Goal: Information Seeking & Learning: Learn about a topic

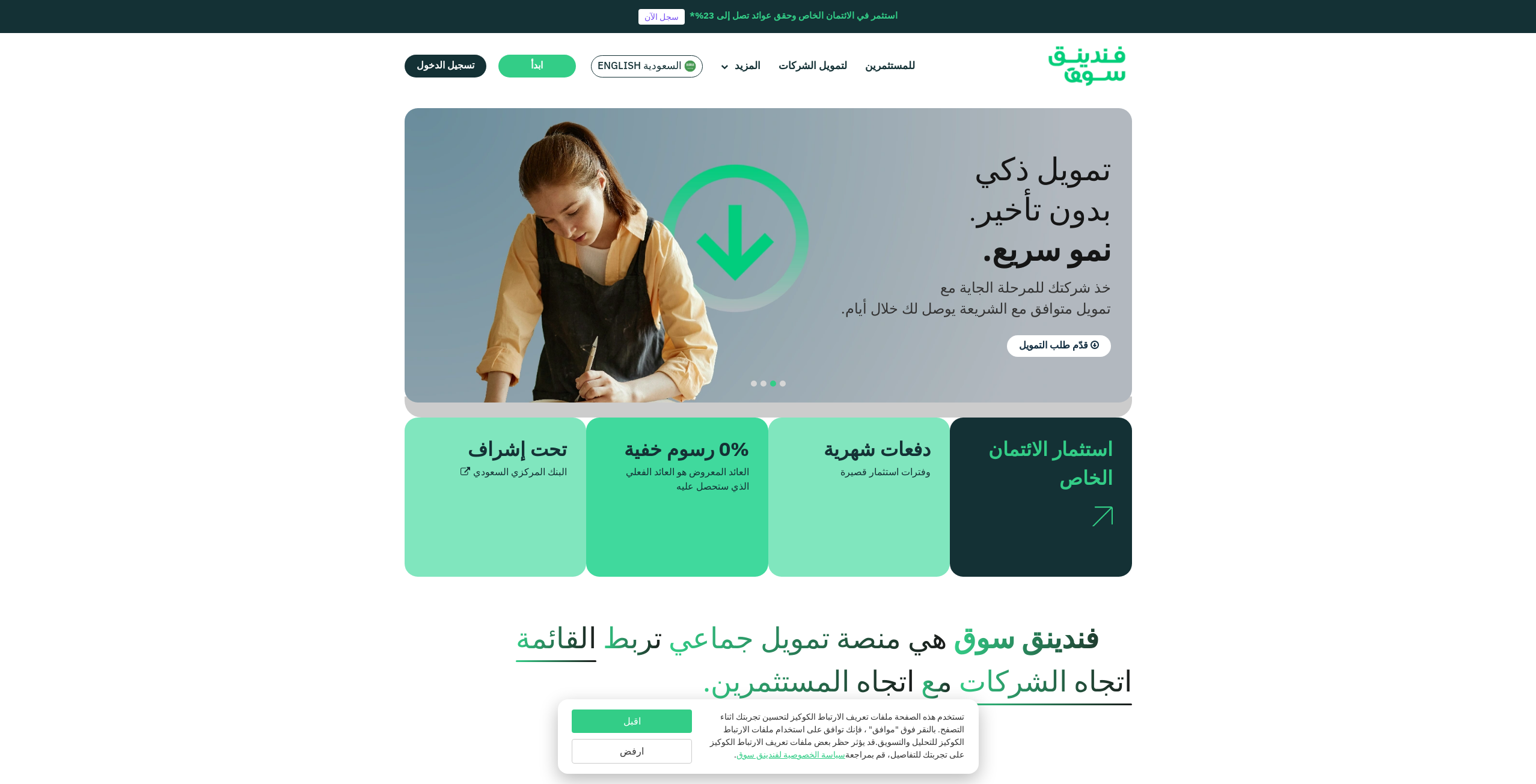
click at [1203, 208] on section "الازدهار مع المبادئ. التوافق مع أحكام الشريعة الإسلامية استثمار متوافق مع الشري…" at bounding box center [768, 342] width 1536 height 469
click at [789, 69] on link "لتمويل الشركات" at bounding box center [812, 67] width 74 height 20
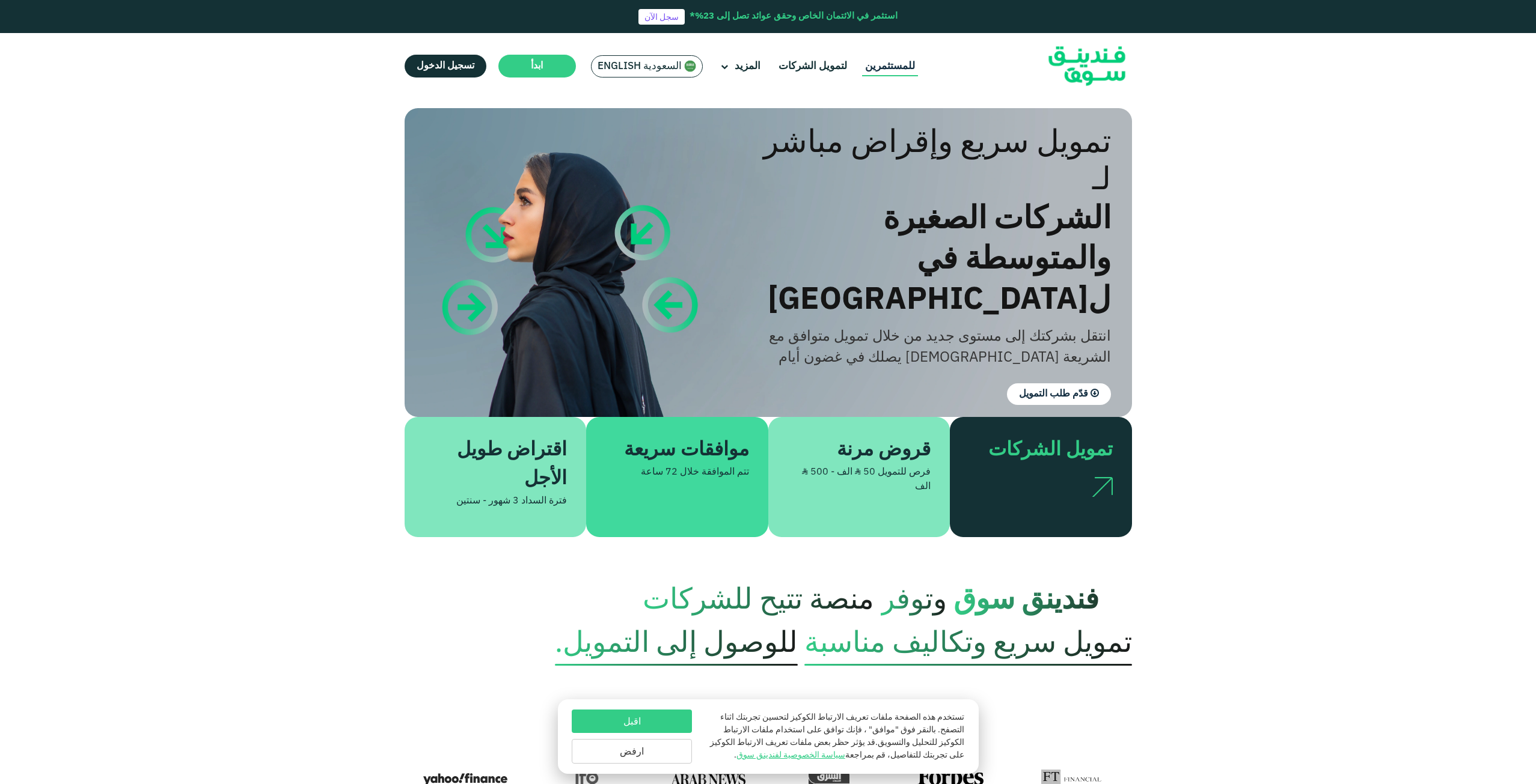
click at [893, 67] on link "للمستثمرين" at bounding box center [889, 67] width 56 height 20
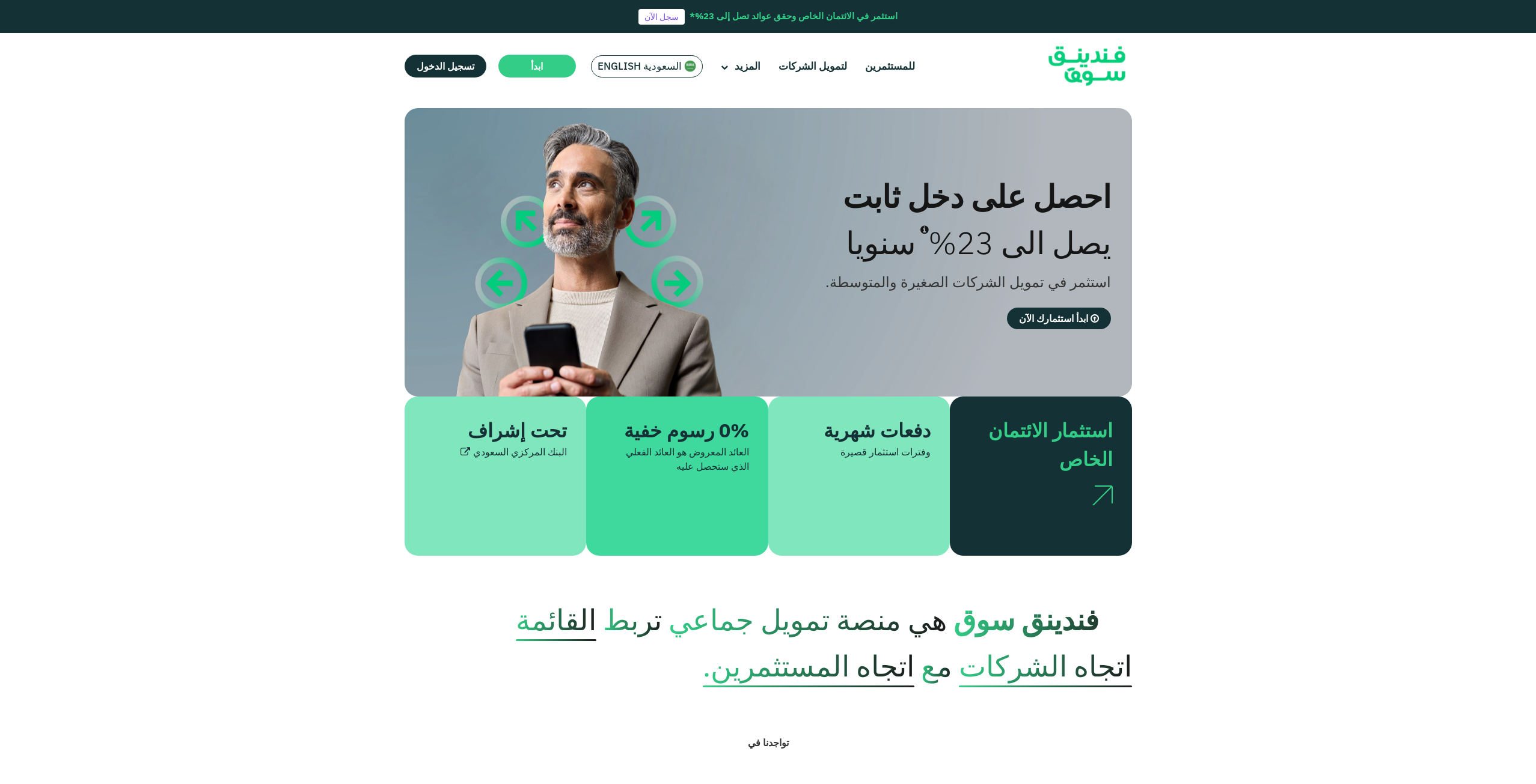
type tc-range-slider "4"
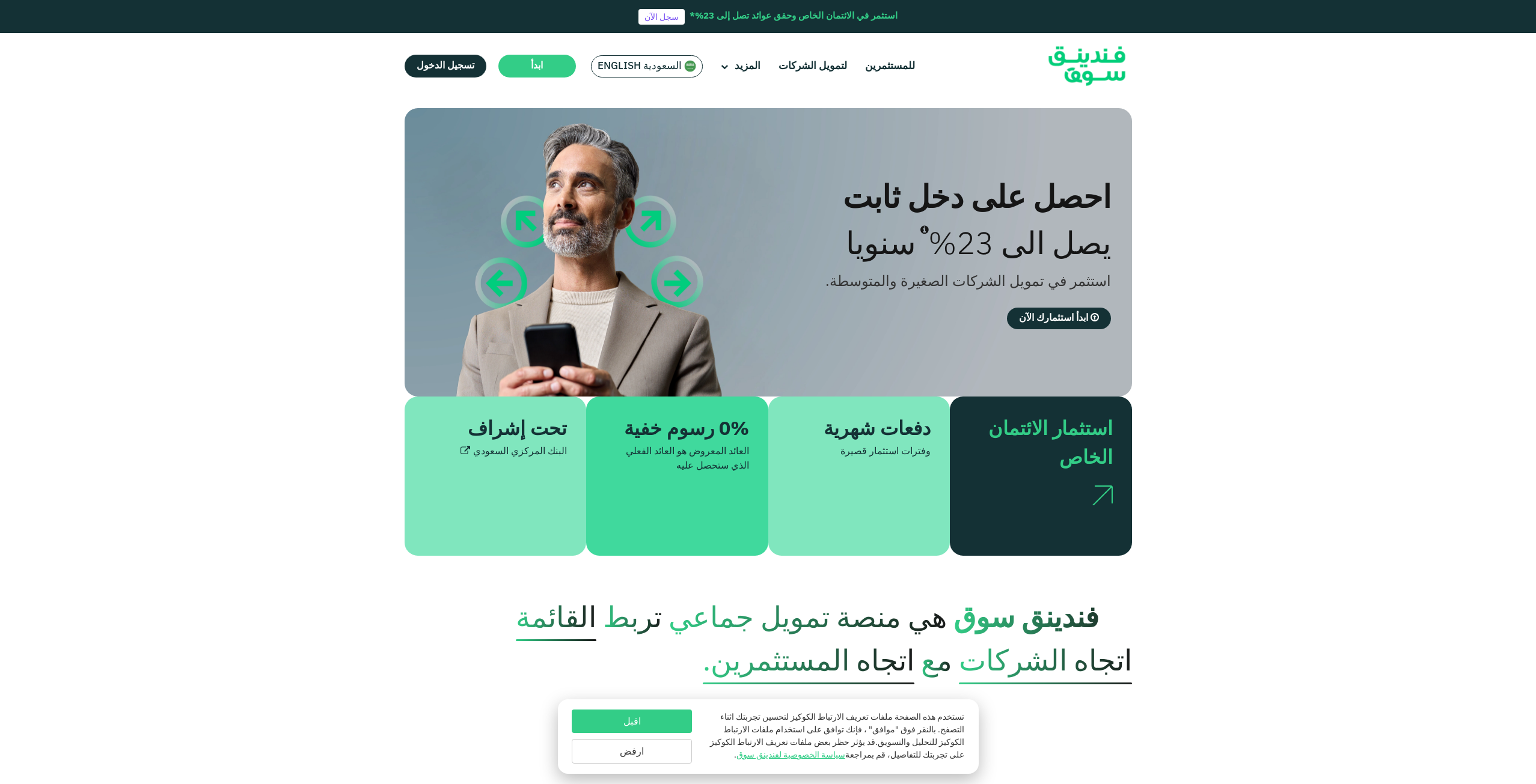
click at [1423, 415] on div "احصل على دخل ثابت يصل الى 23% سنويا استثمر في تمويل الشركات الصغيرة والمتوسطة. …" at bounding box center [768, 332] width 1536 height 447
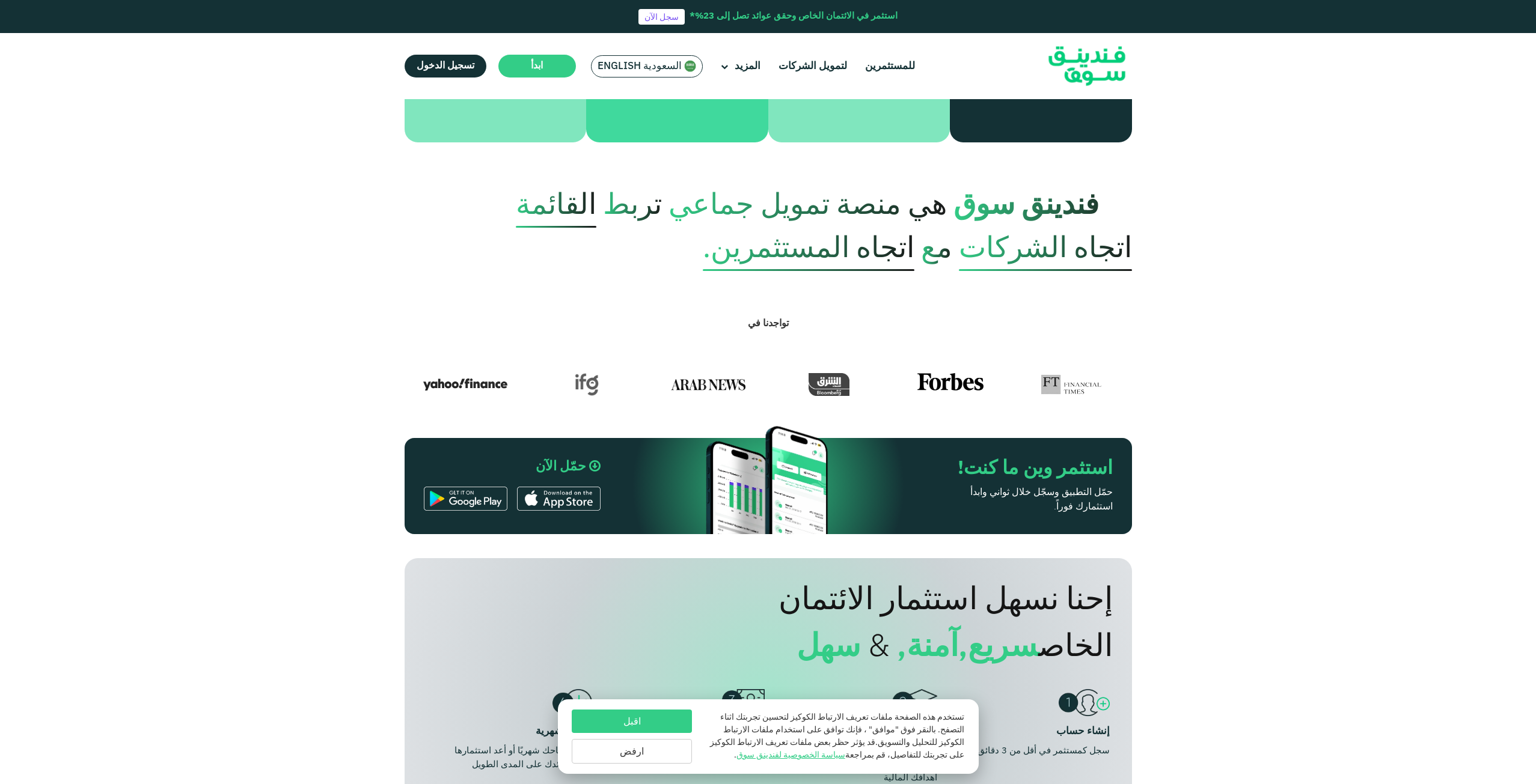
scroll to position [421, 0]
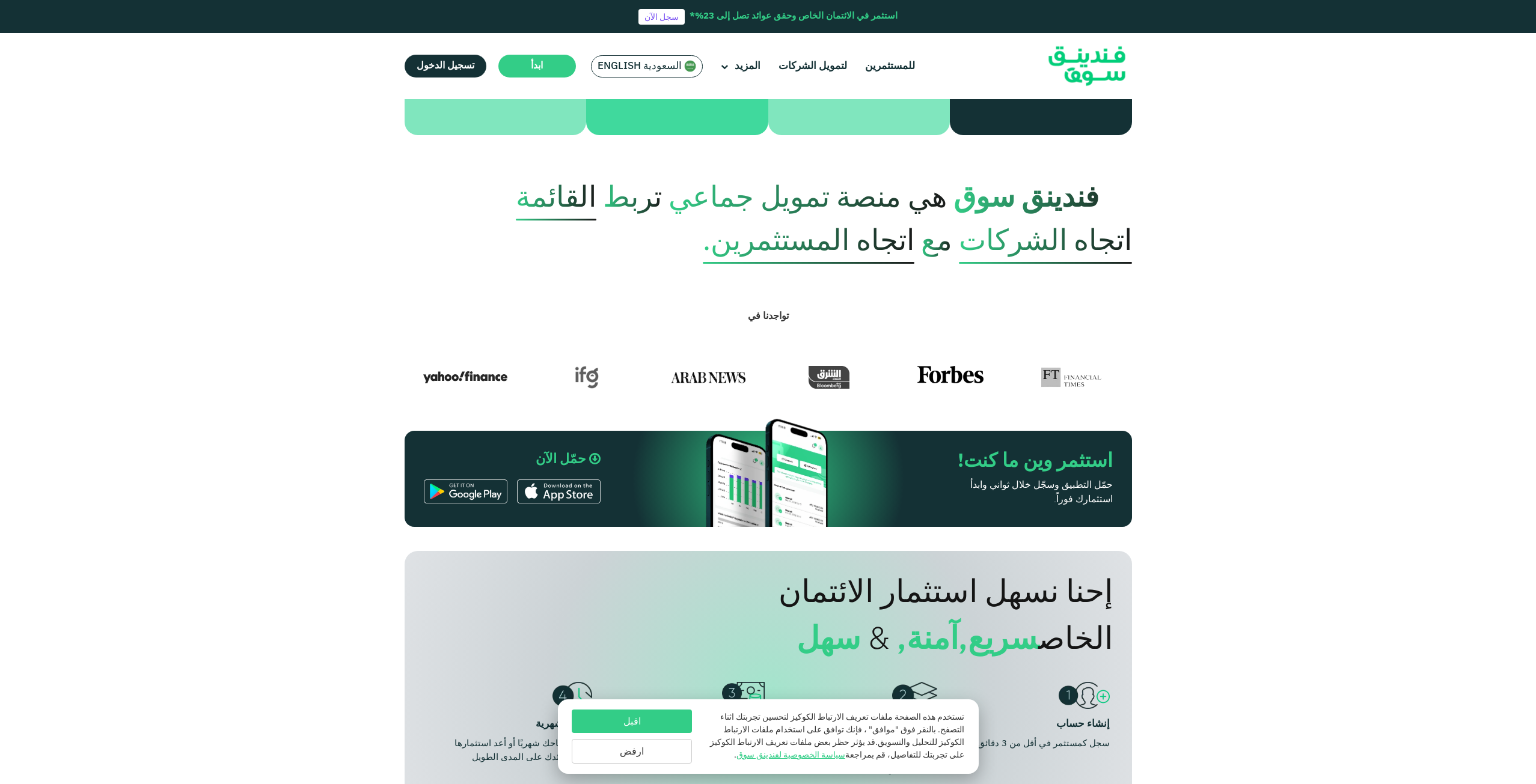
click at [1390, 370] on section "تواجدنا في" at bounding box center [768, 327] width 1536 height 125
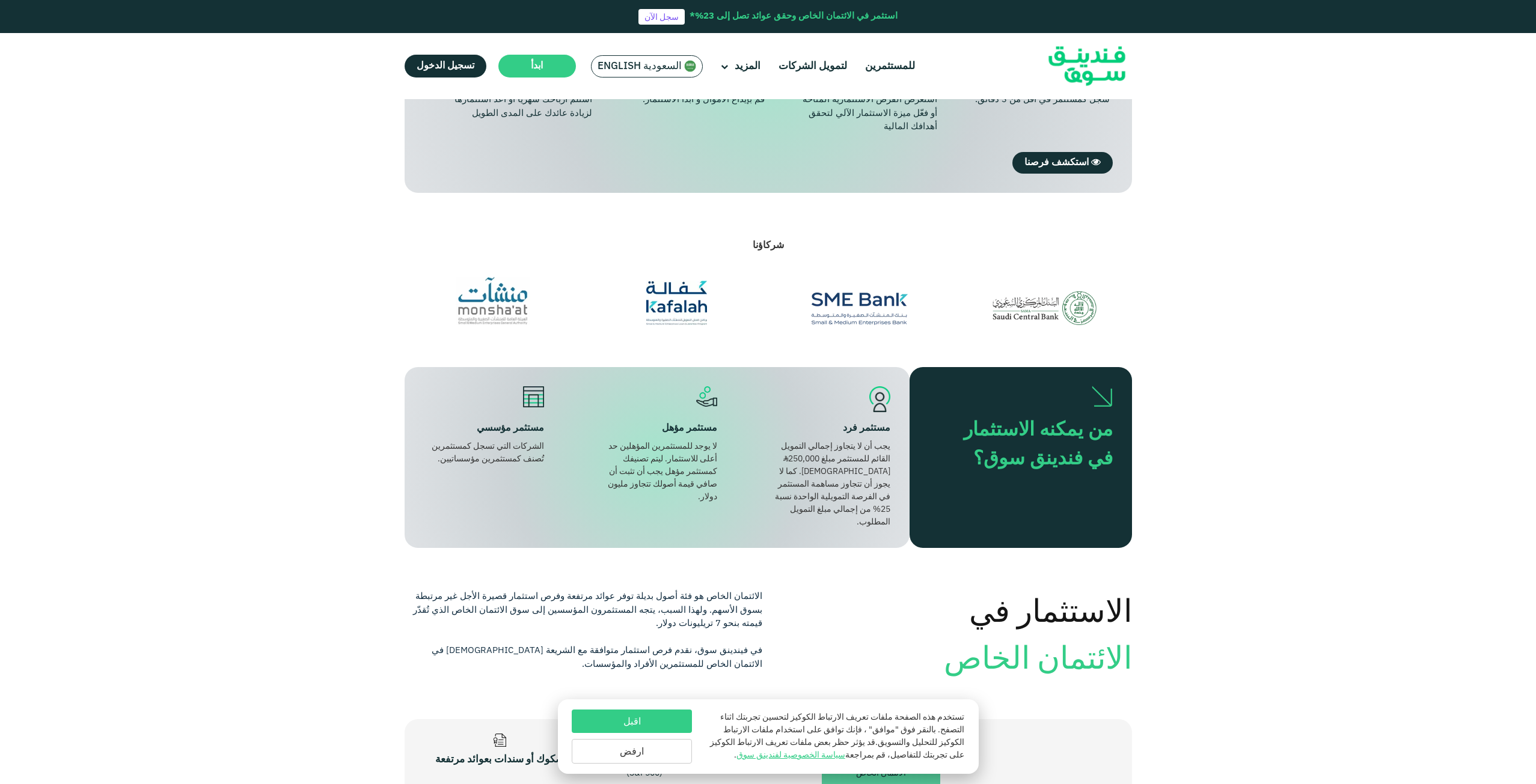
scroll to position [1081, 0]
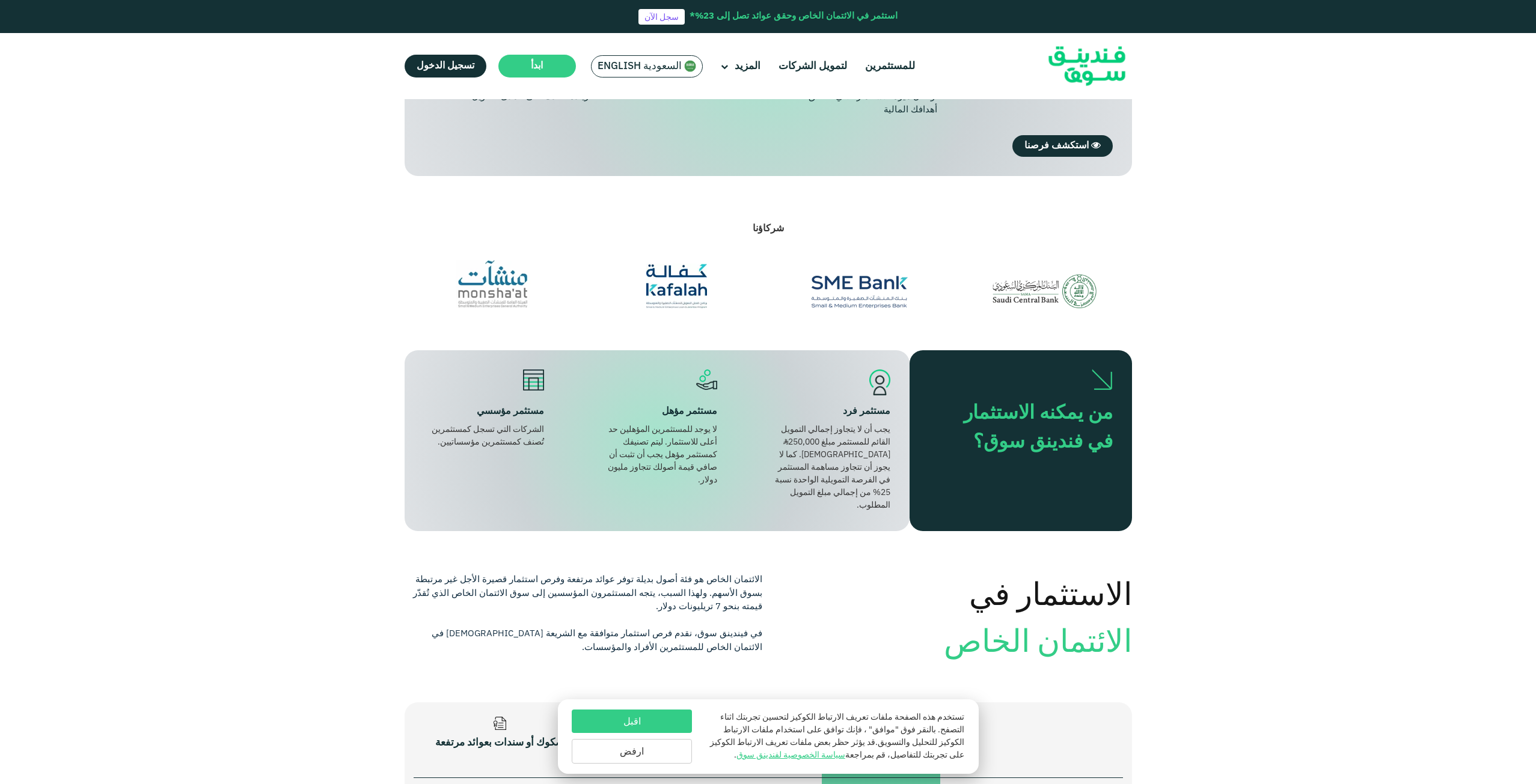
click at [863, 307] on section "شركاؤنا" at bounding box center [768, 262] width 1536 height 174
click at [863, 285] on img at bounding box center [859, 292] width 96 height 32
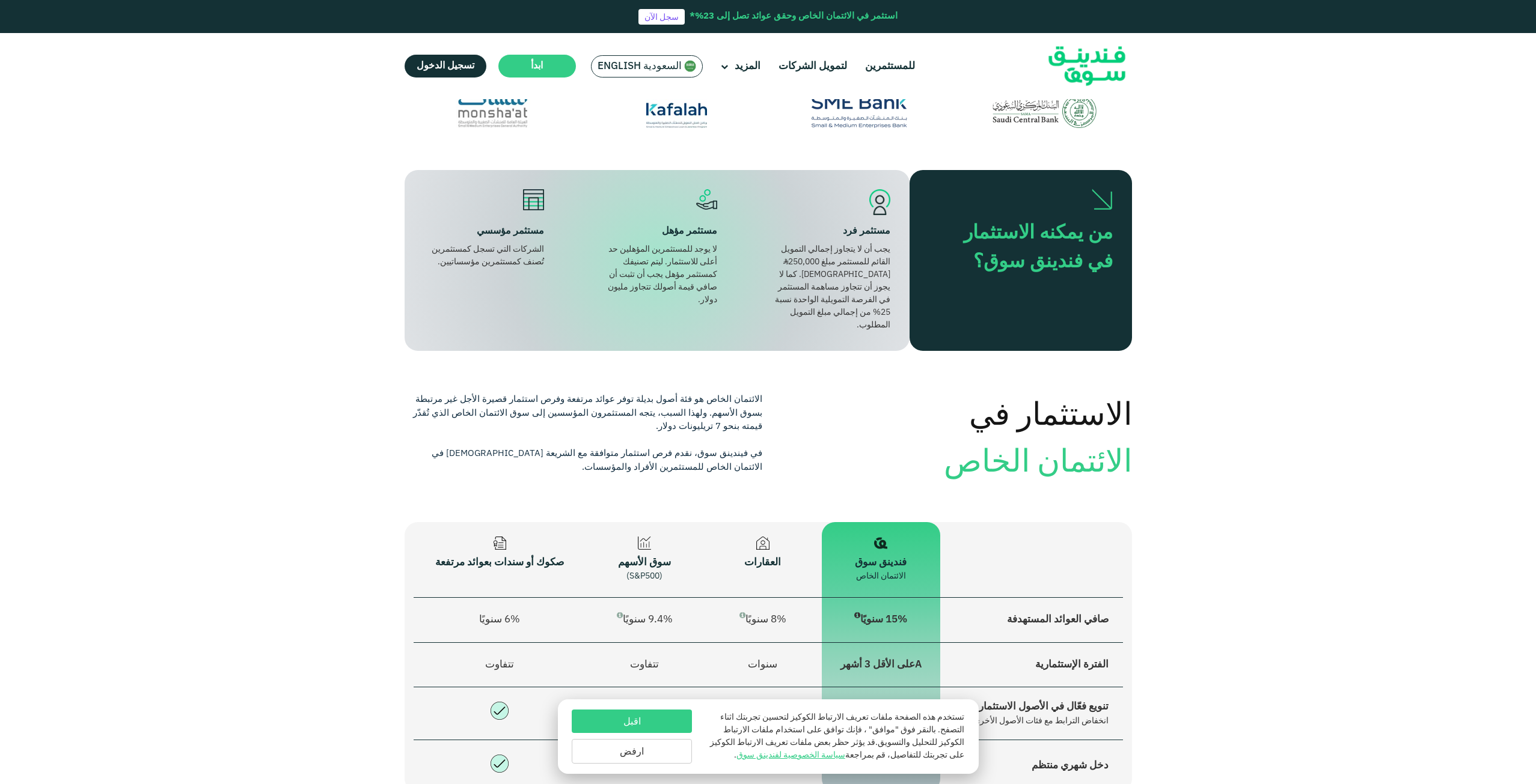
click at [1344, 267] on div "من يمكنه الاستثمار في فندينق سوق؟ مستثمر فرد يجب أن لا يتجاوز إجمالي التمويل ال…" at bounding box center [768, 282] width 1536 height 223
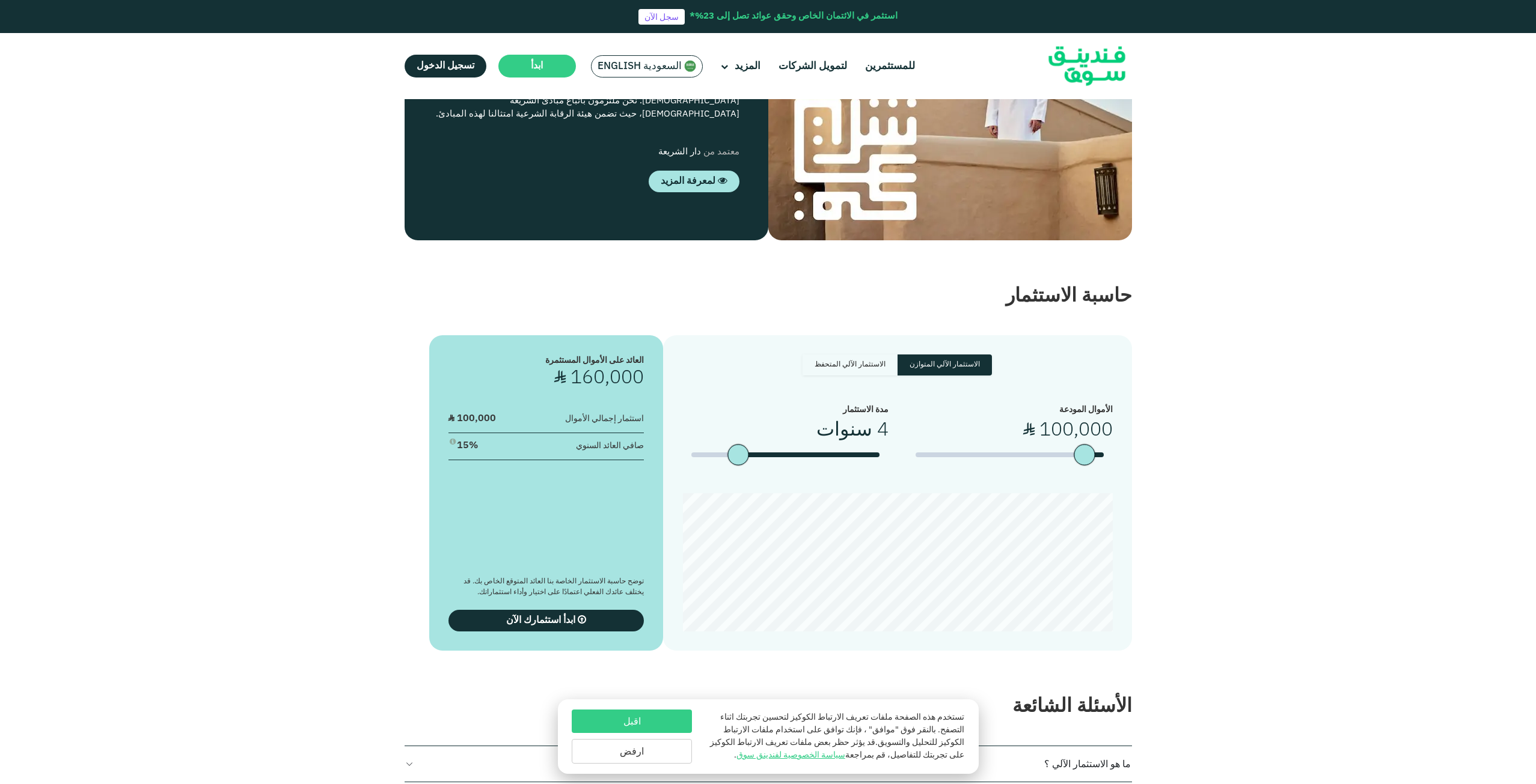
scroll to position [2164, 0]
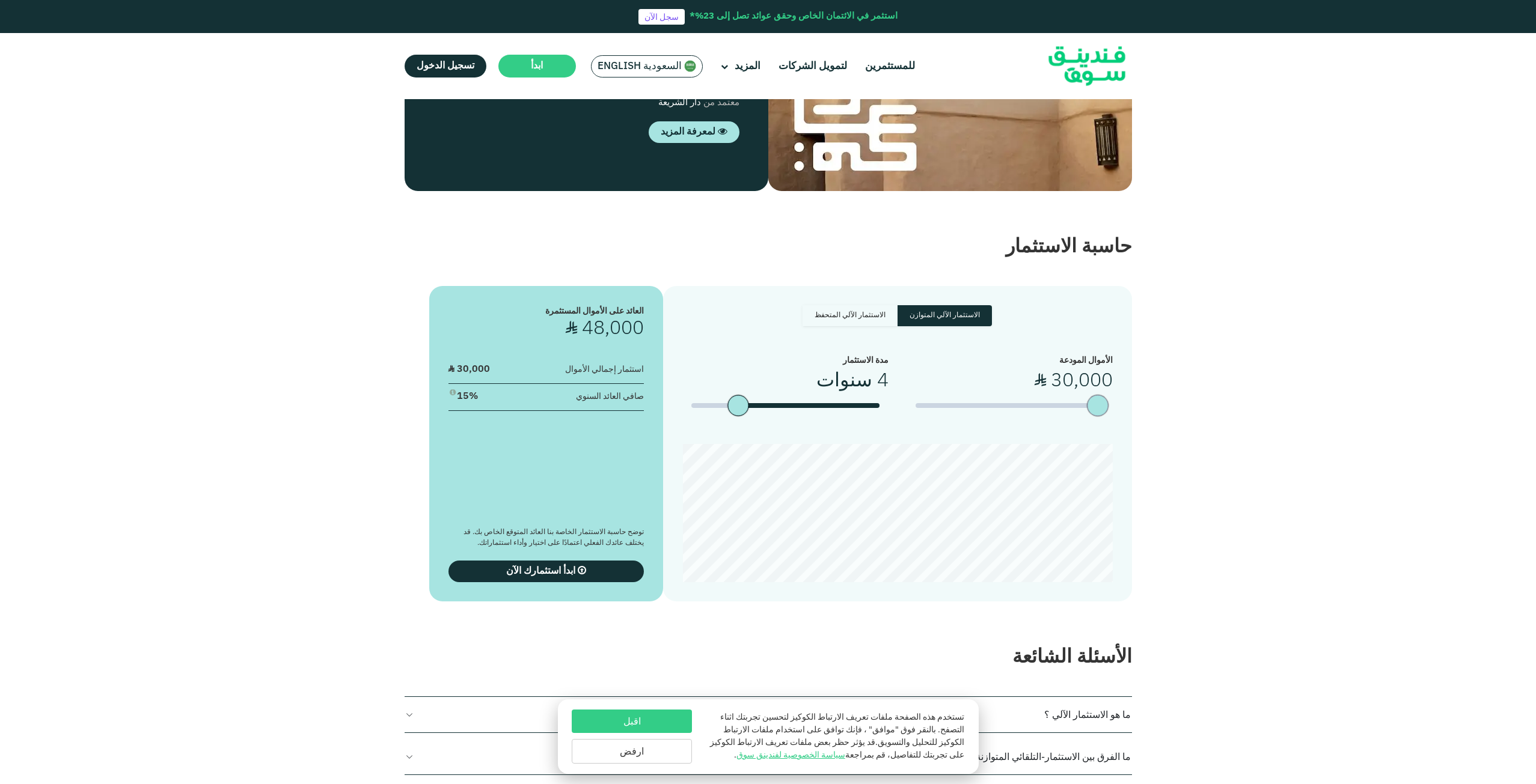
type tc-range-slider "10000"
type tc-range-slider "20000"
drag, startPoint x: 1084, startPoint y: 387, endPoint x: 1099, endPoint y: 392, distance: 15.8
click at [1099, 395] on div "amount slider" at bounding box center [1099, 405] width 21 height 21
type tc-range-slider "1"
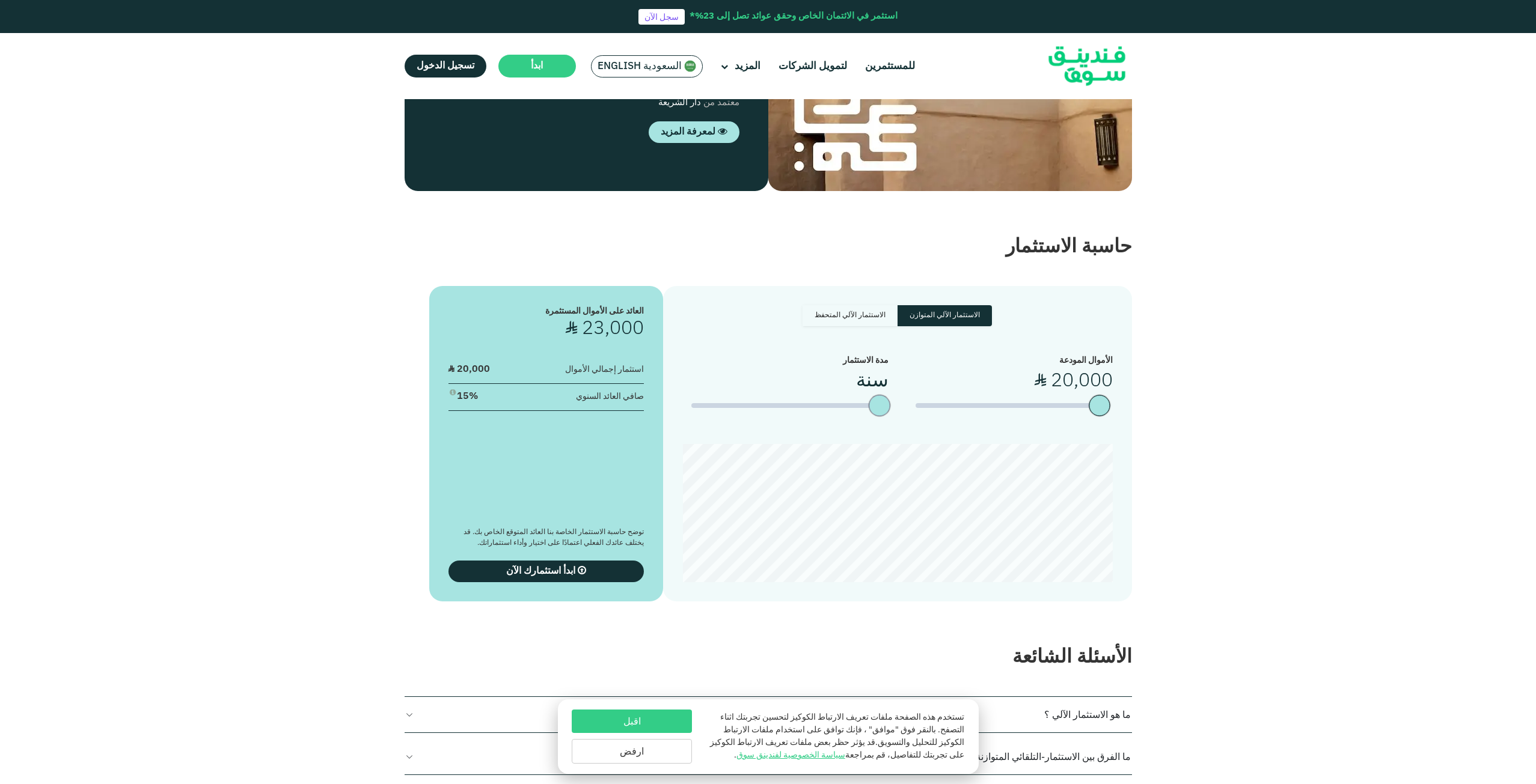
drag, startPoint x: 742, startPoint y: 393, endPoint x: 865, endPoint y: 394, distance: 123.0
click at [865, 394] on div "مدة الاستثمار سنة" at bounding box center [785, 391] width 206 height 72
click at [1317, 438] on section "الاستثمار الآلي المتوازن الاستثمار الآلي المتحفظ الأموال المودعة ʢ 20,000 %" at bounding box center [768, 432] width 1536 height 340
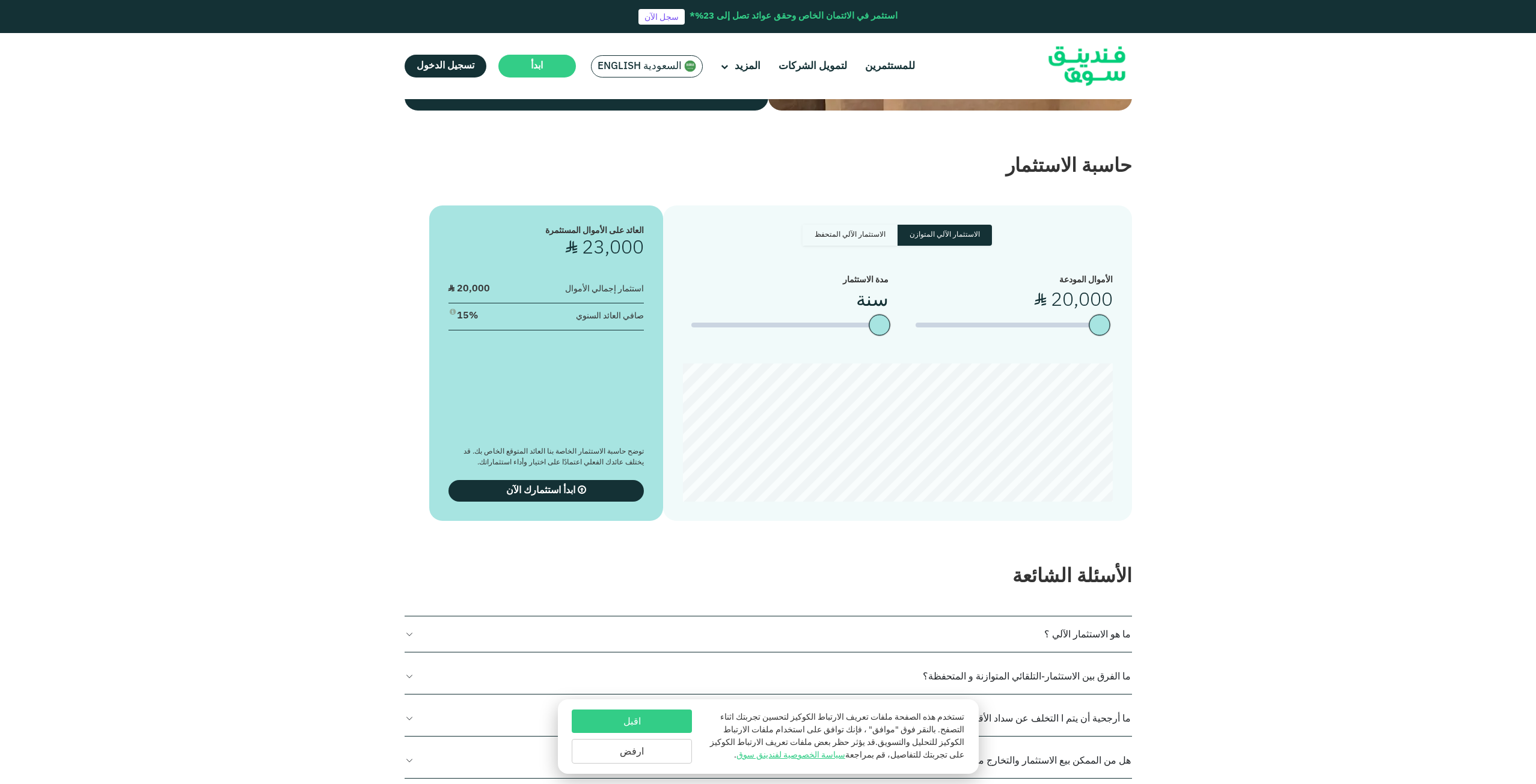
scroll to position [2644, 0]
